Goal: Task Accomplishment & Management: Manage account settings

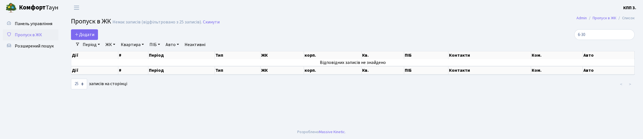
select select "25"
type input "6"
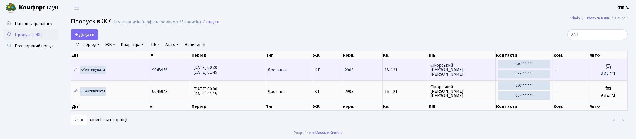
type input "2771"
click at [358, 77] on td "2903" at bounding box center [363, 69] width 40 height 21
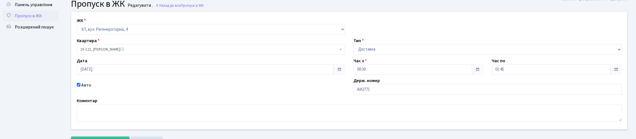
scroll to position [28, 0]
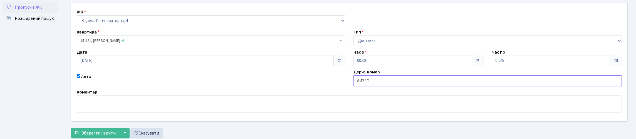
click at [365, 86] on input "АИ2771" at bounding box center [488, 80] width 269 height 11
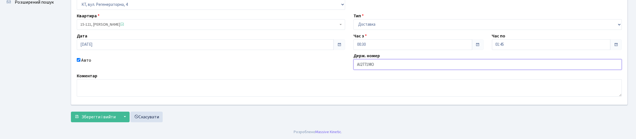
scroll to position [82, 0]
type input "АІ2771МО"
click at [87, 114] on span "Зберегти і вийти" at bounding box center [99, 117] width 34 height 6
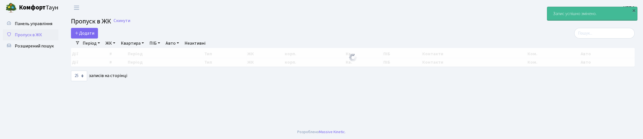
select select "25"
